Goal: Find specific page/section: Find specific page/section

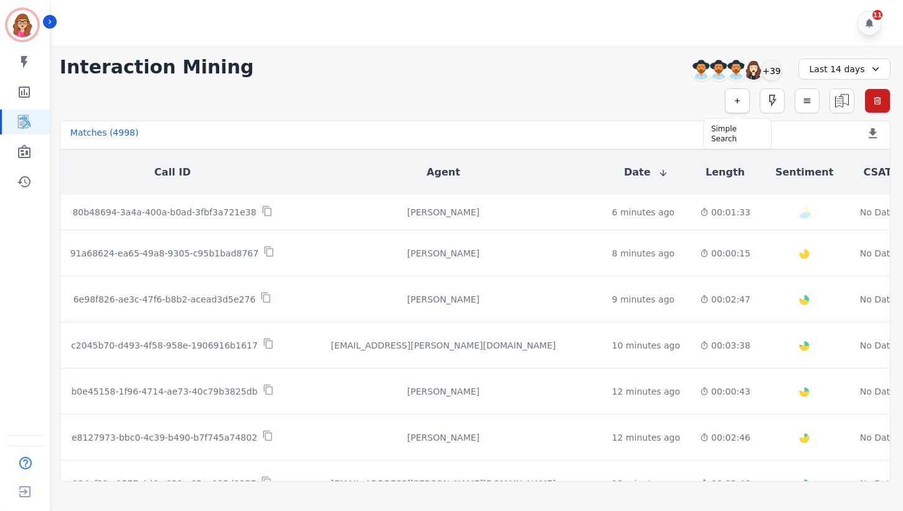
click at [733, 98] on icon "button" at bounding box center [737, 101] width 9 height 9
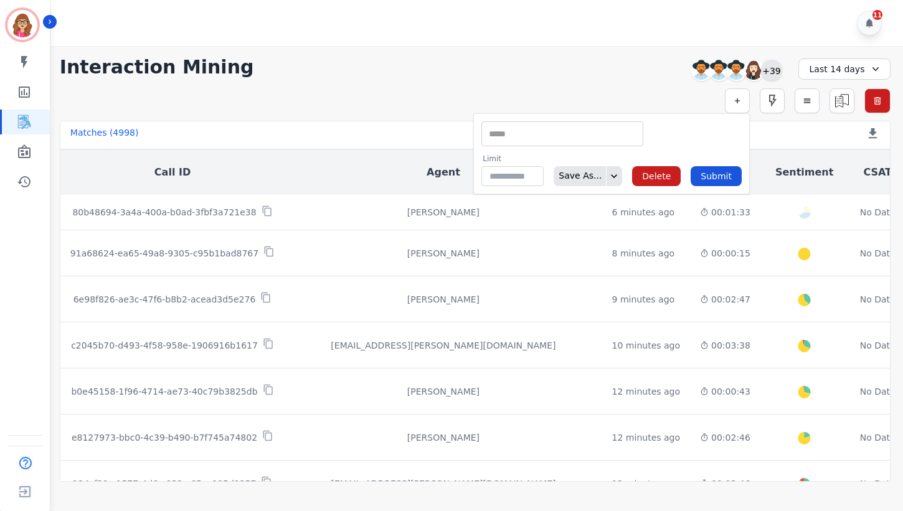
click at [780, 73] on div "+39" at bounding box center [771, 70] width 21 height 21
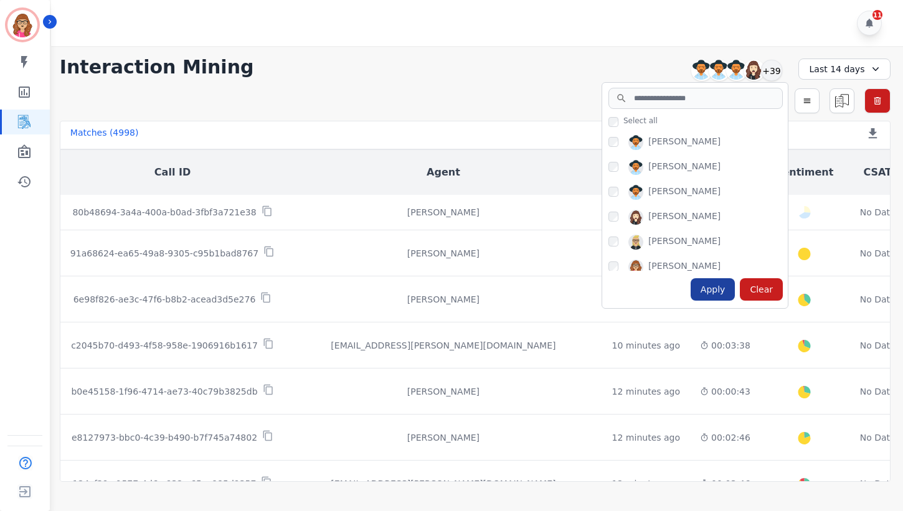
click at [705, 288] on div "Apply" at bounding box center [713, 289] width 45 height 22
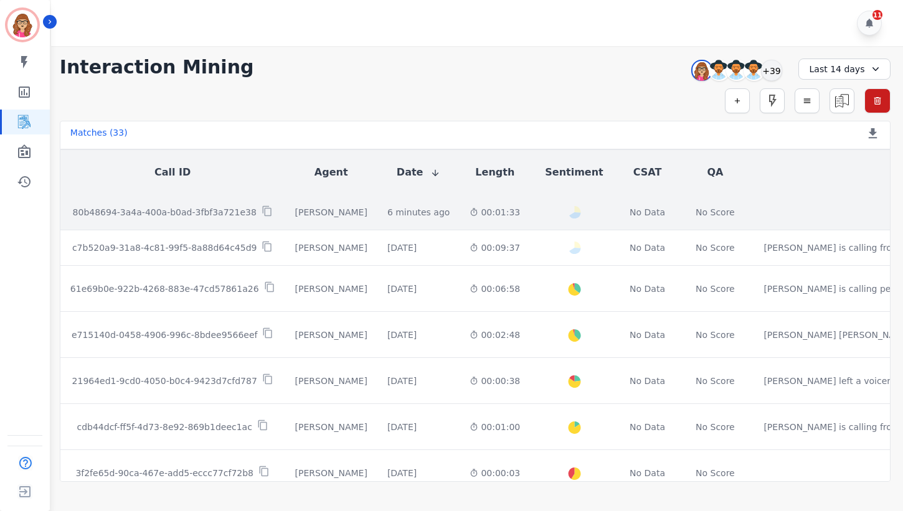
click at [212, 214] on p "80b48694-3a4a-400a-b0ad-3fbf3a721e38" at bounding box center [165, 212] width 184 height 12
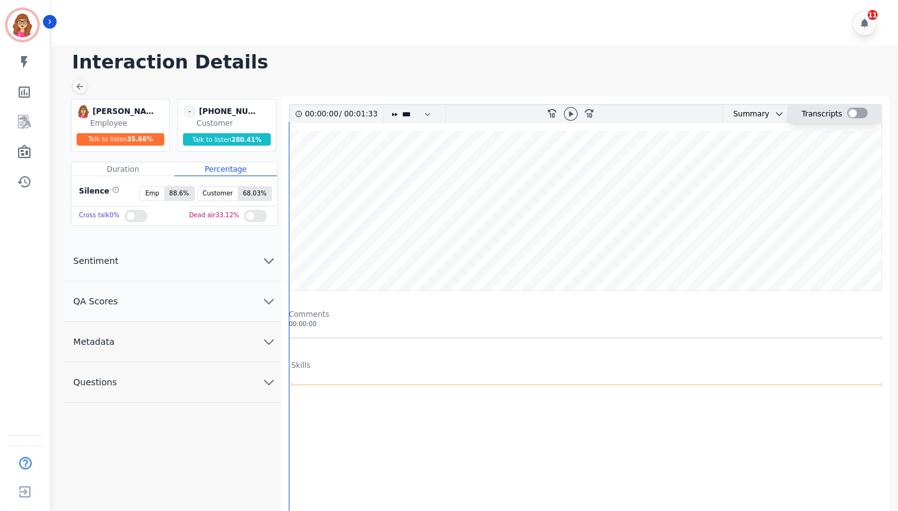
click at [860, 113] on div at bounding box center [857, 113] width 21 height 11
